Goal: Transaction & Acquisition: Purchase product/service

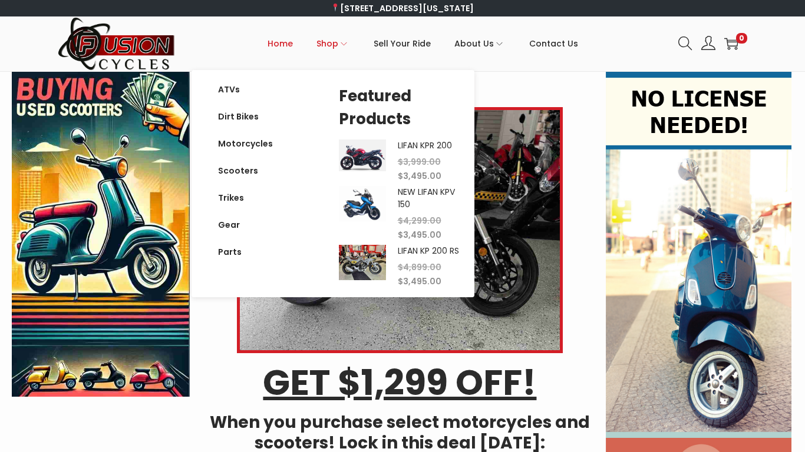
click at [327, 49] on span "Shop" at bounding box center [327, 43] width 22 height 29
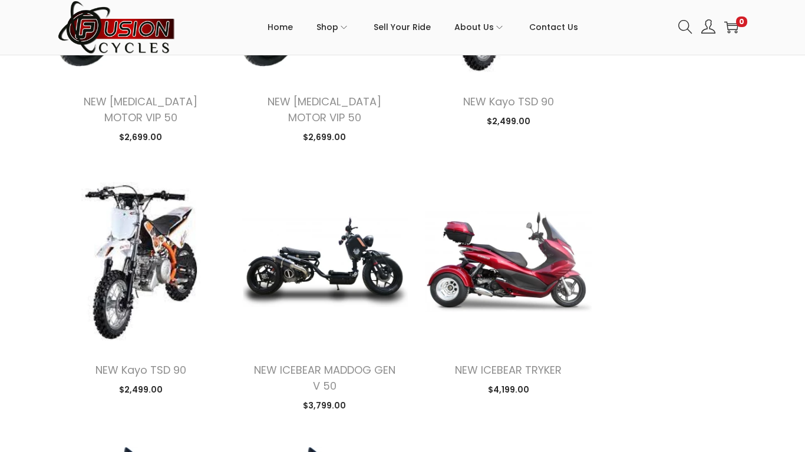
scroll to position [1093, 0]
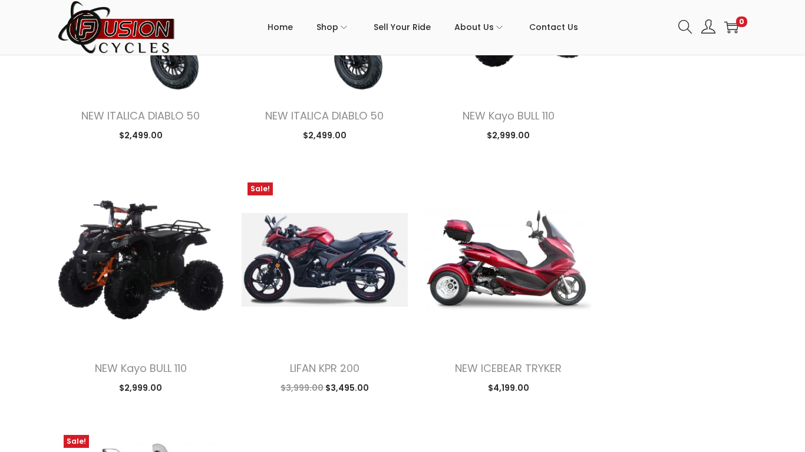
scroll to position [1617, 0]
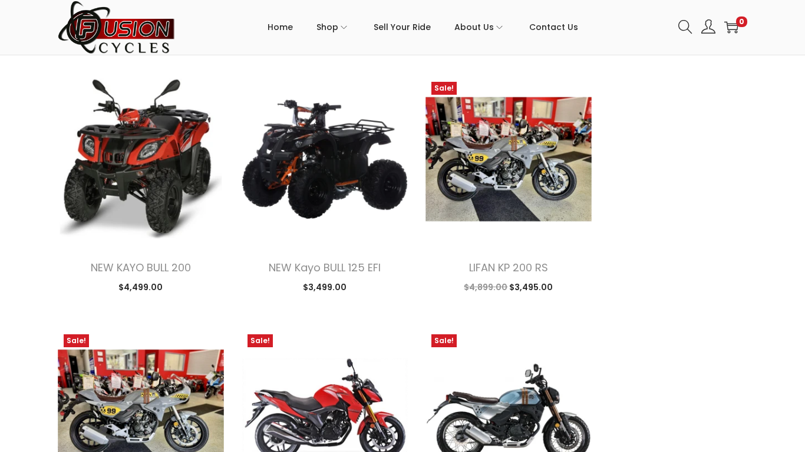
scroll to position [3801, 0]
